Goal: Task Accomplishment & Management: Use online tool/utility

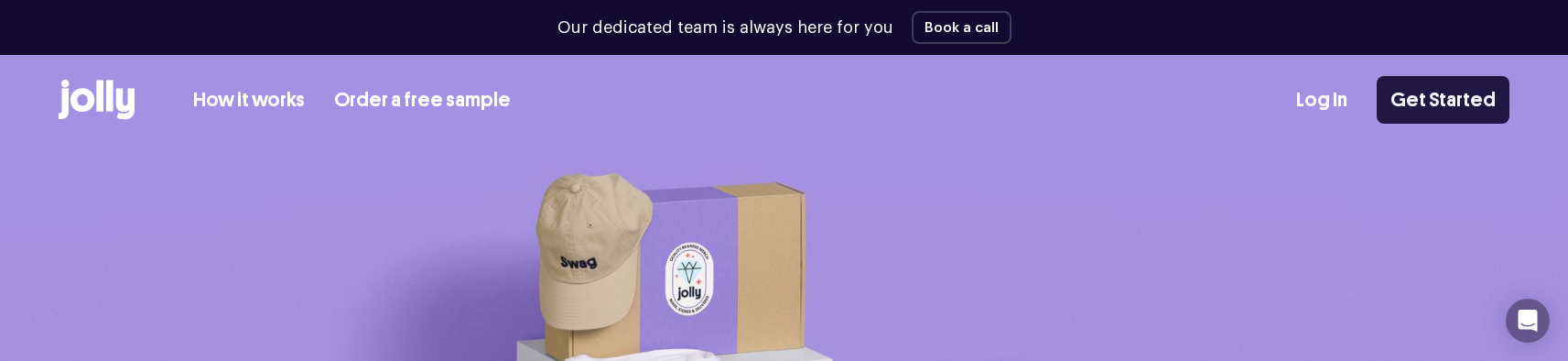
click at [1459, 85] on link "Get Started" at bounding box center [1442, 99] width 132 height 48
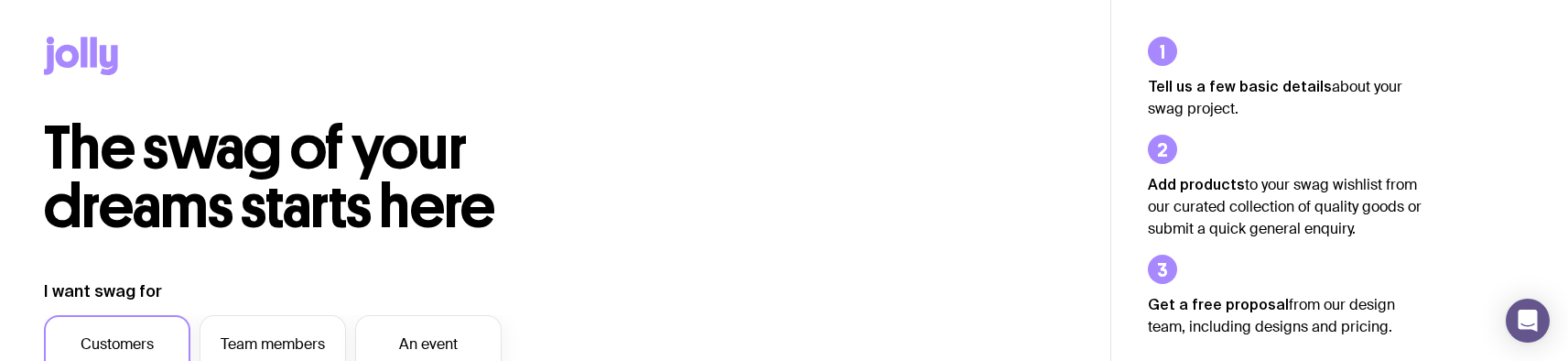
click at [113, 46] on icon at bounding box center [109, 60] width 19 height 30
